Goal: Find specific page/section: Find specific page/section

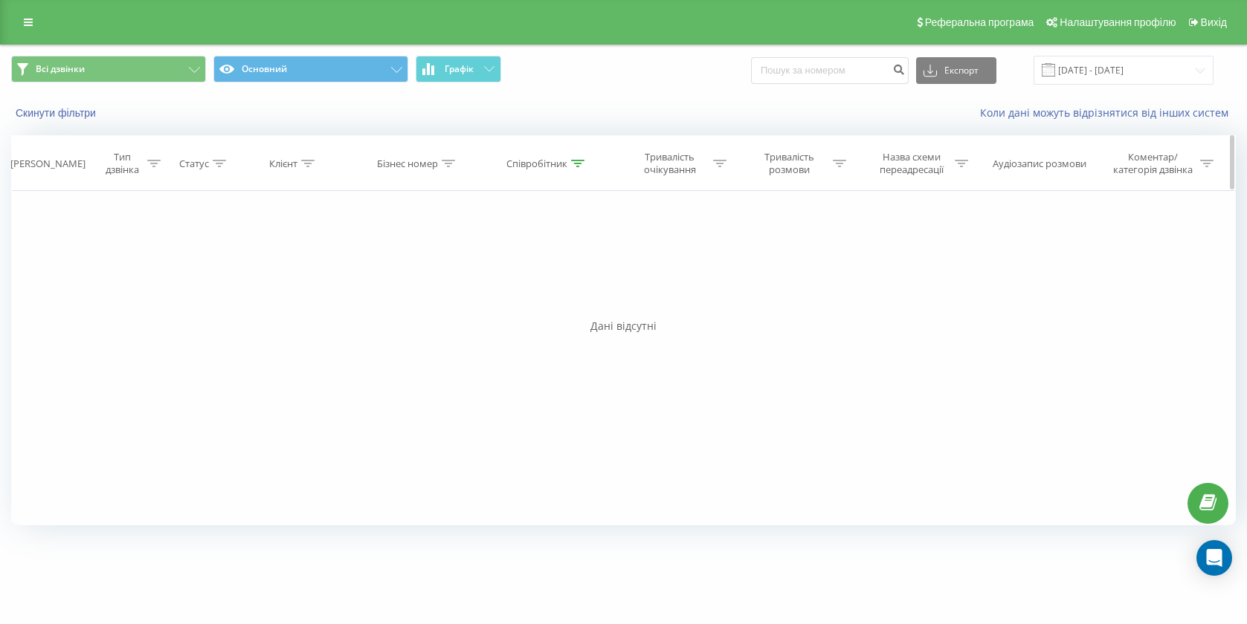
click at [539, 169] on div "Співробітник" at bounding box center [536, 164] width 61 height 13
click at [540, 275] on input "[PERSON_NAME]" at bounding box center [547, 270] width 131 height 26
type input "М"
type input "[PERSON_NAME]"
click at [584, 298] on span "OK" at bounding box center [579, 299] width 42 height 23
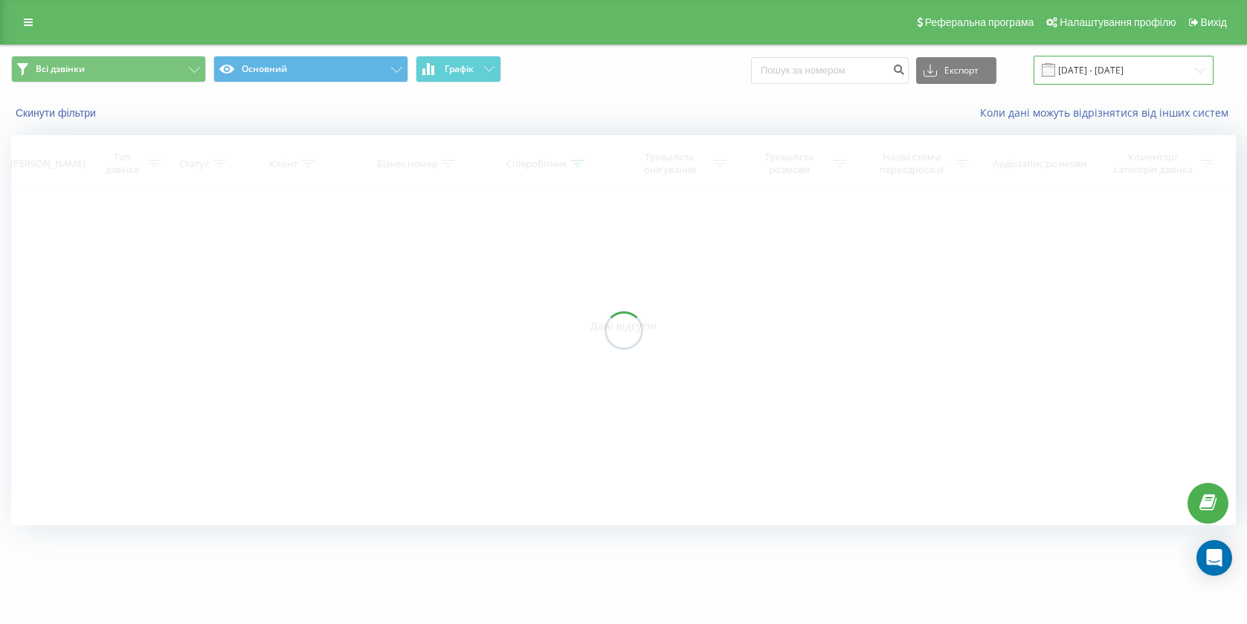
click at [1171, 77] on input "[DATE] - [DATE]" at bounding box center [1123, 70] width 180 height 29
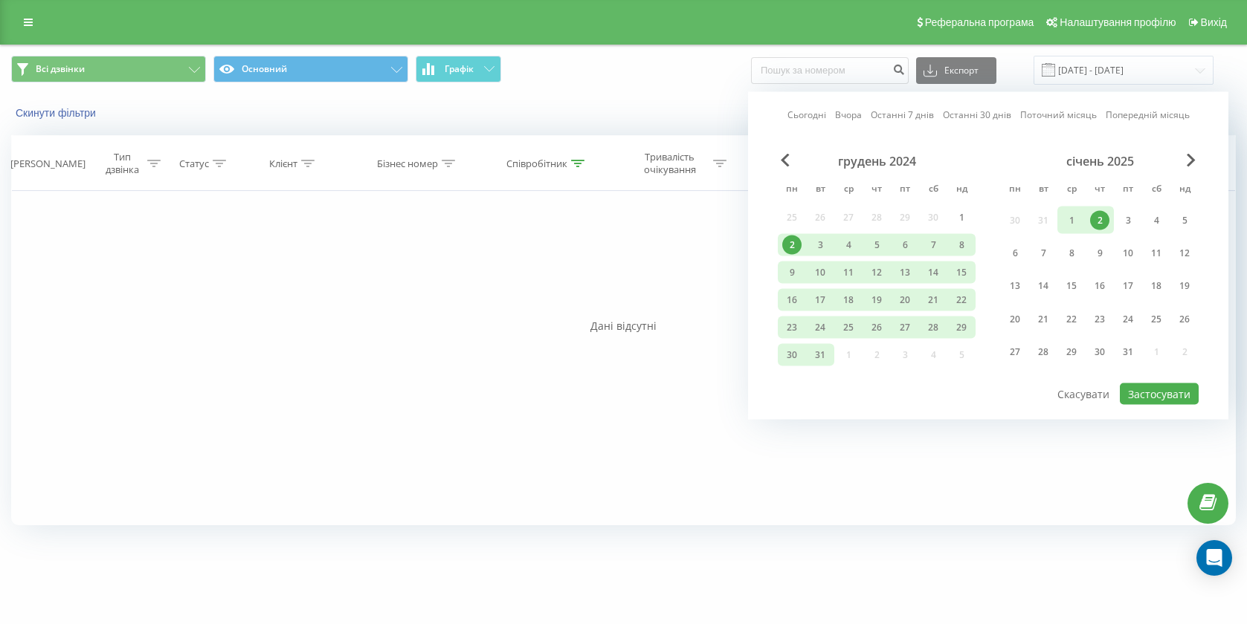
click at [1189, 161] on span "Next Month" at bounding box center [1190, 160] width 9 height 13
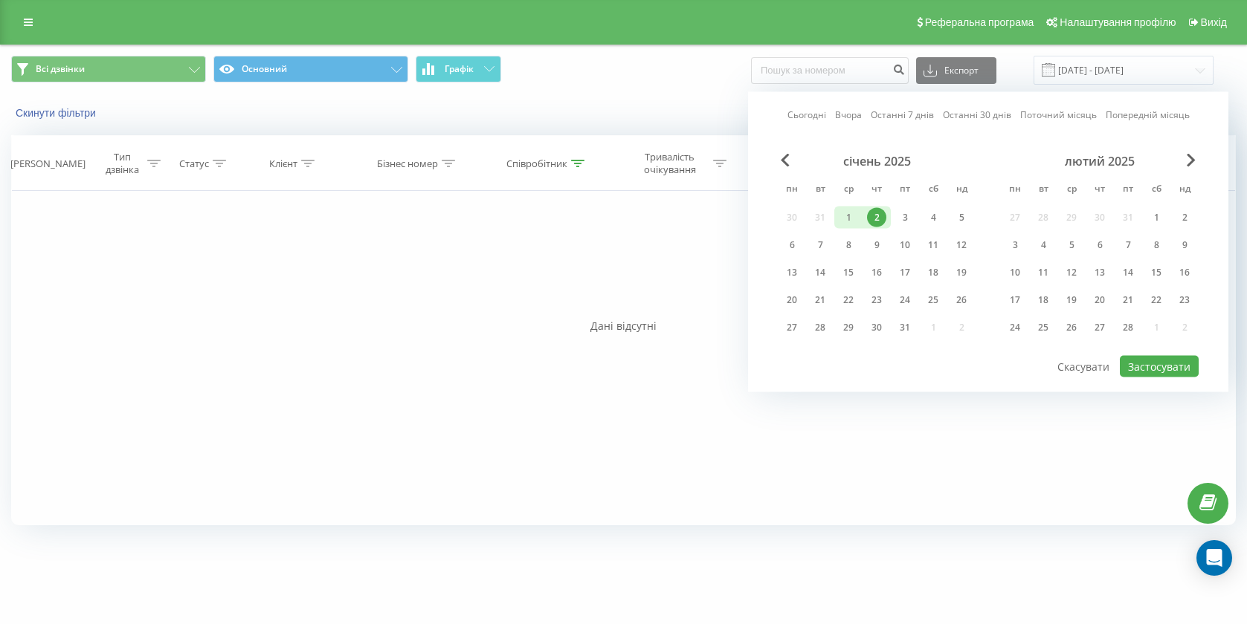
click at [1189, 161] on span "Next Month" at bounding box center [1190, 160] width 9 height 13
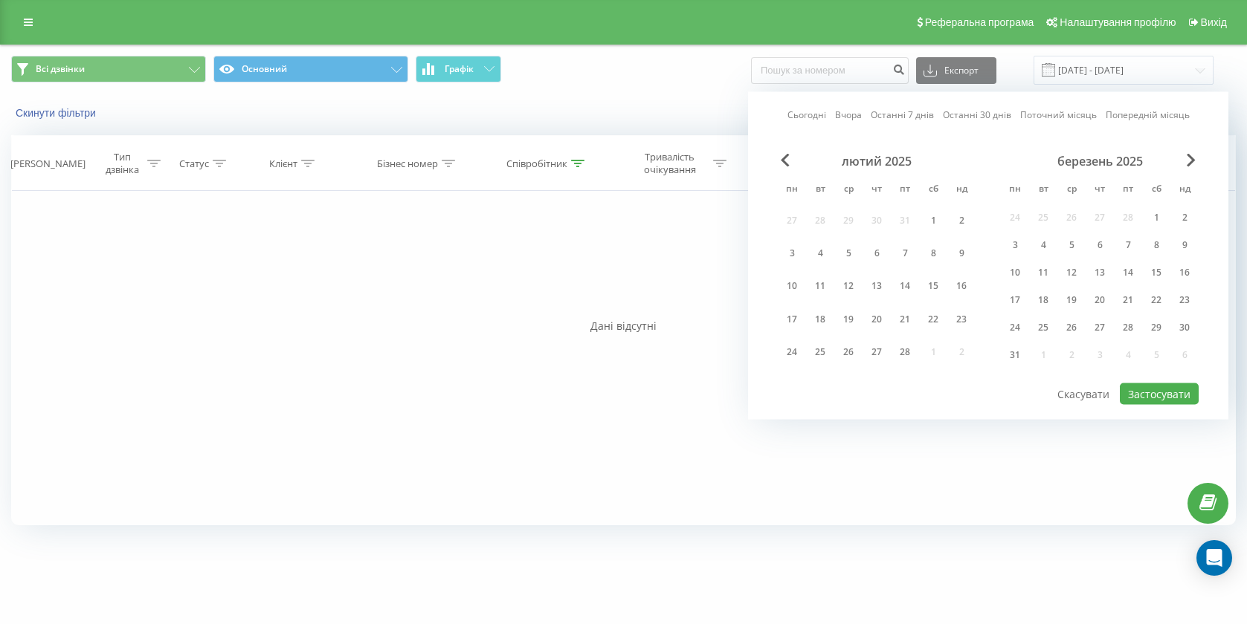
click at [1189, 161] on span "Next Month" at bounding box center [1190, 160] width 9 height 13
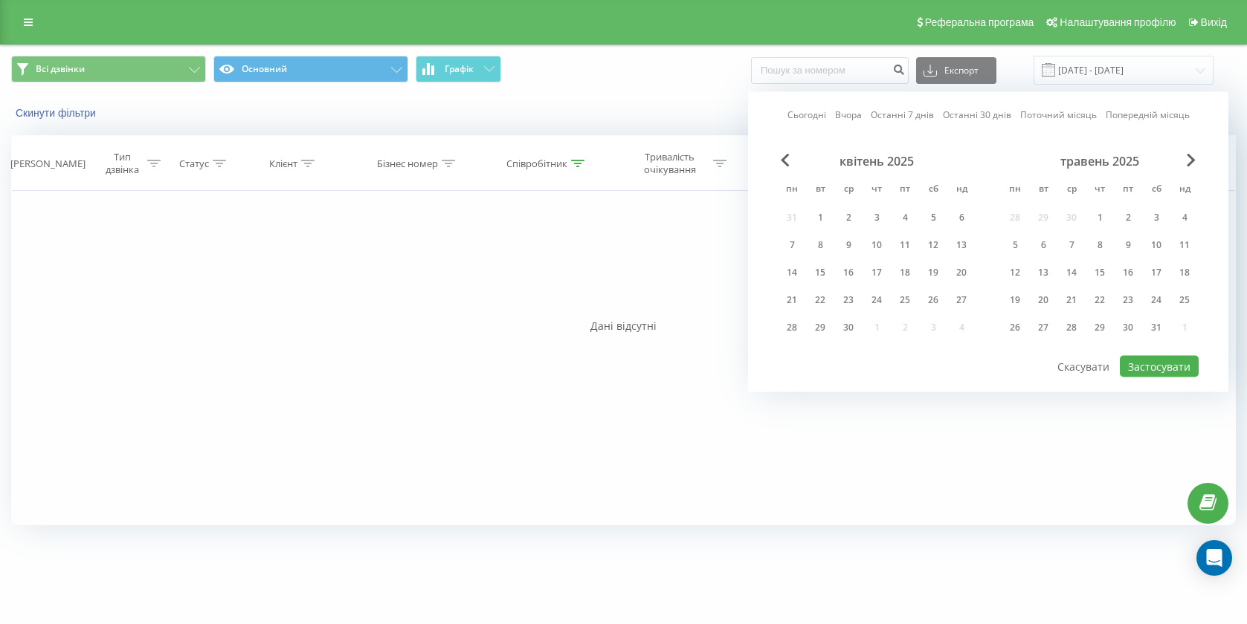
click at [1189, 161] on span "Next Month" at bounding box center [1190, 160] width 9 height 13
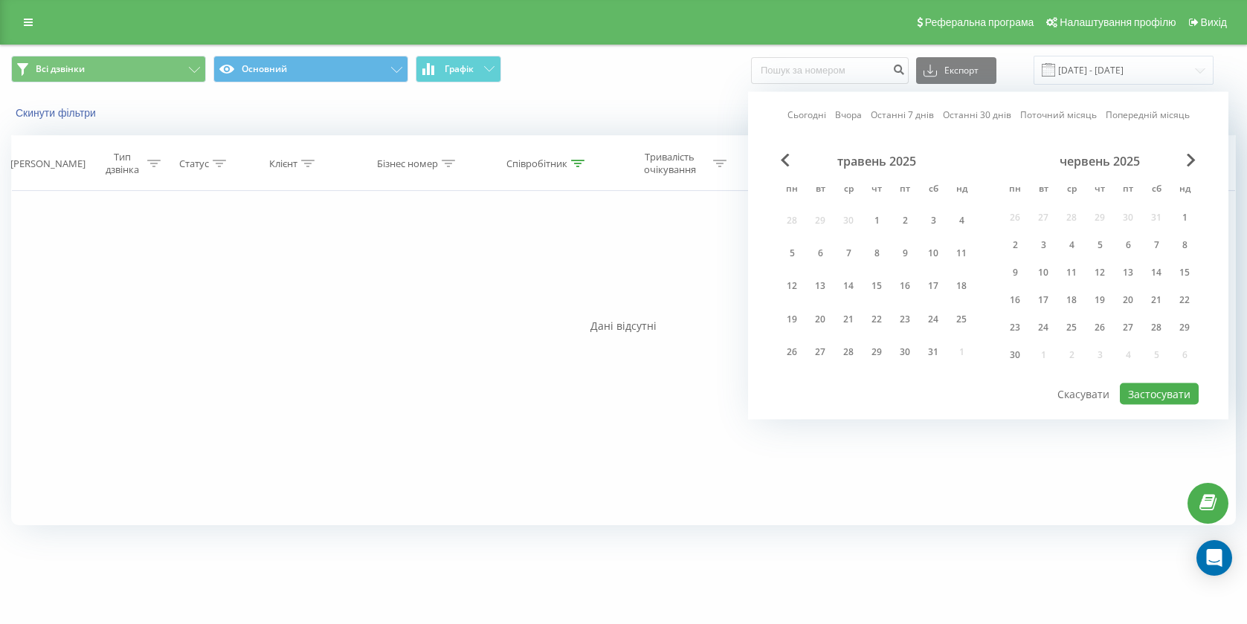
click at [1189, 161] on span "Next Month" at bounding box center [1190, 160] width 9 height 13
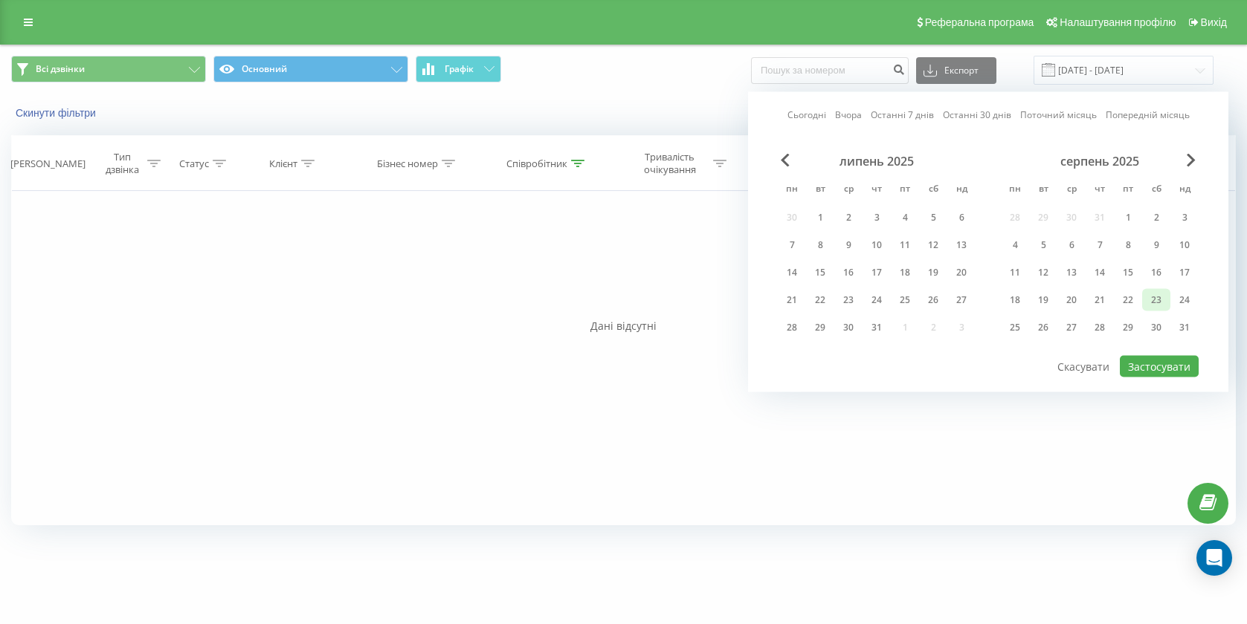
click at [1158, 302] on div "23" at bounding box center [1155, 300] width 19 height 19
click at [1125, 264] on div "15" at bounding box center [1127, 272] width 19 height 19
click at [1155, 364] on button "Застосувати" at bounding box center [1159, 367] width 79 height 22
type input "[DATE] - [DATE]"
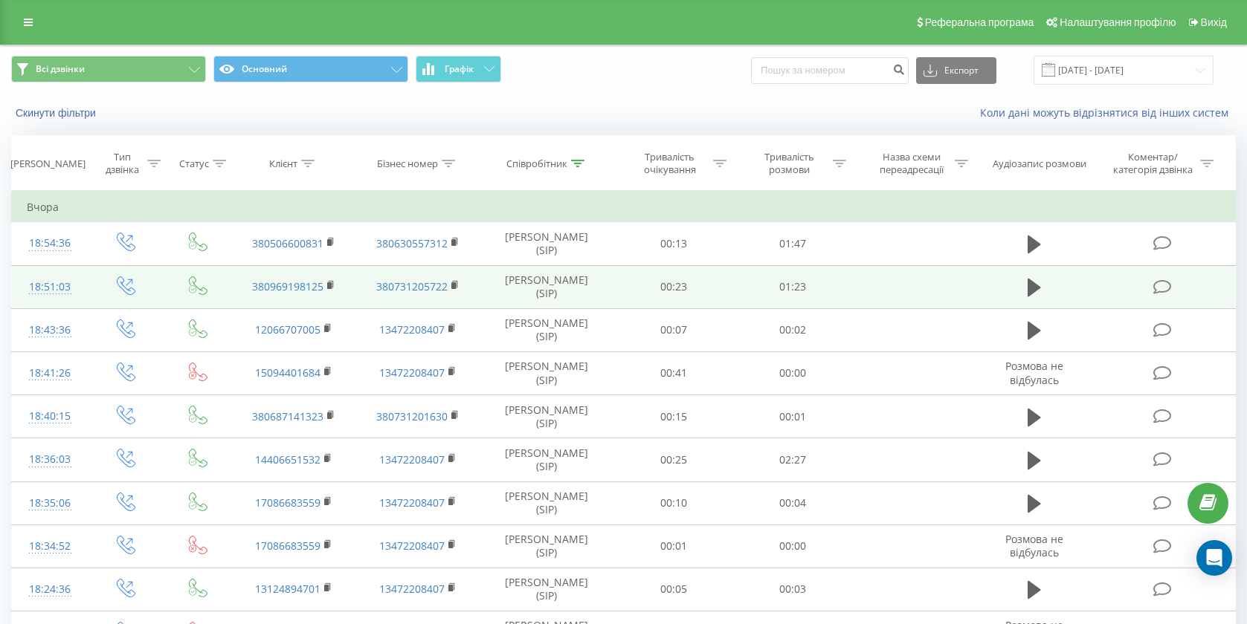
click at [1021, 289] on td at bounding box center [1034, 286] width 114 height 43
click at [1037, 287] on icon at bounding box center [1033, 288] width 13 height 18
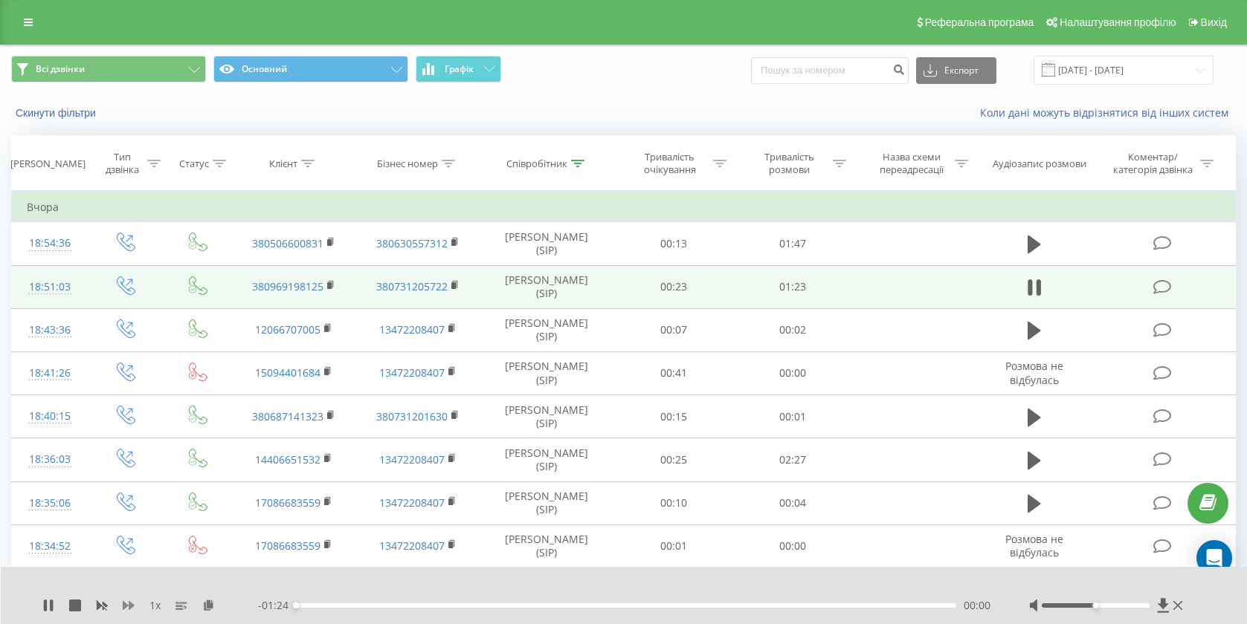
click at [130, 605] on icon at bounding box center [129, 605] width 12 height 9
click at [1145, 607] on div at bounding box center [1095, 606] width 108 height 4
